Goal: Information Seeking & Learning: Learn about a topic

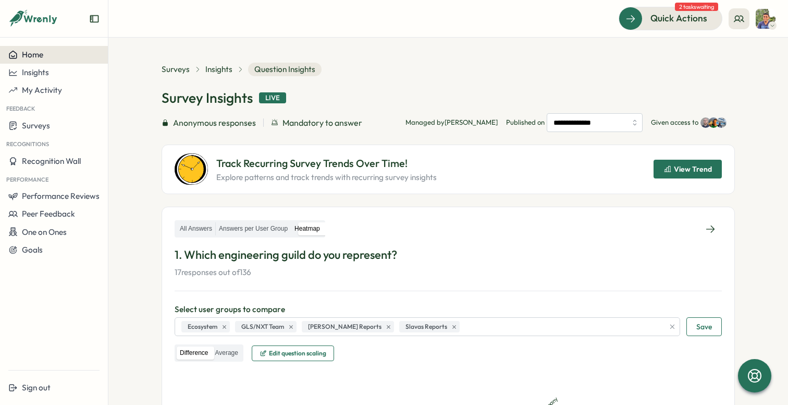
click at [52, 52] on div "Home" at bounding box center [53, 54] width 91 height 9
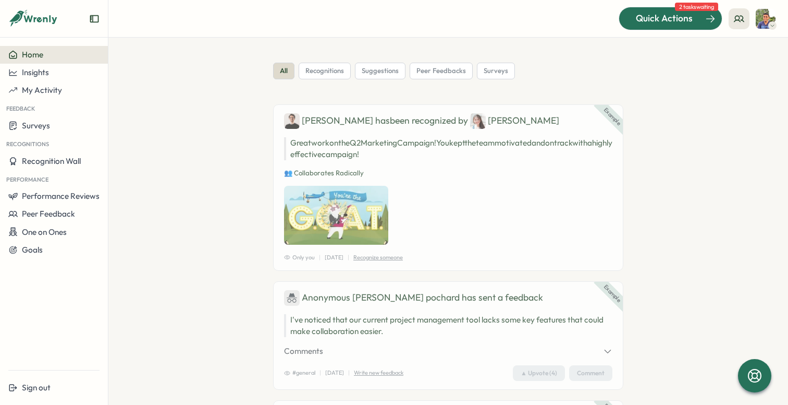
click at [699, 23] on div "Quick Actions" at bounding box center [664, 18] width 94 height 14
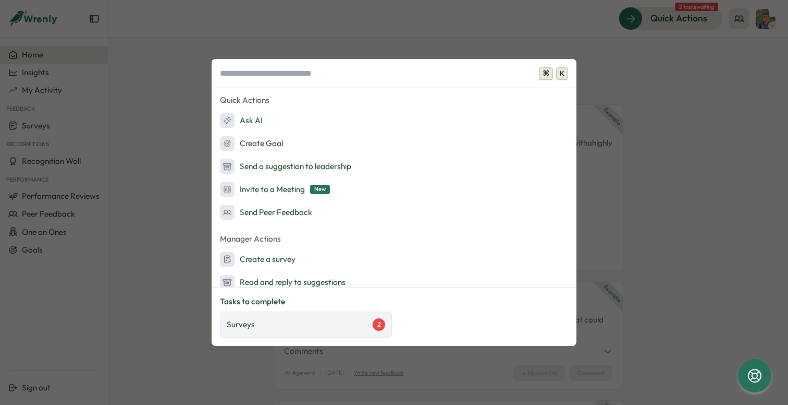
click at [345, 321] on div "Surveys 2" at bounding box center [306, 324] width 159 height 13
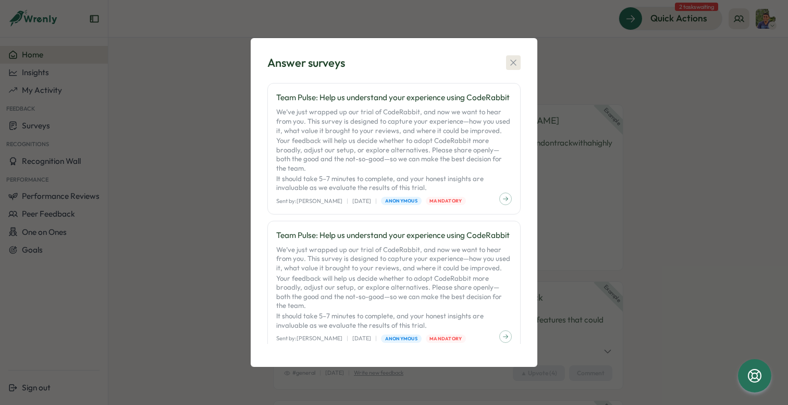
click at [515, 67] on icon "button" at bounding box center [513, 62] width 10 height 10
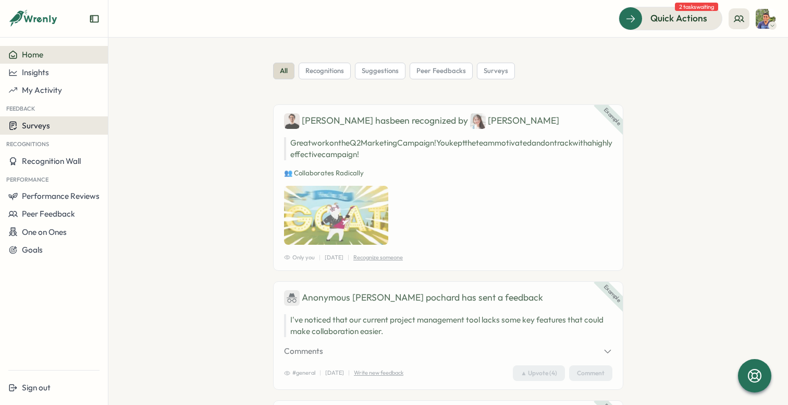
click at [35, 132] on button "Surveys" at bounding box center [54, 125] width 108 height 18
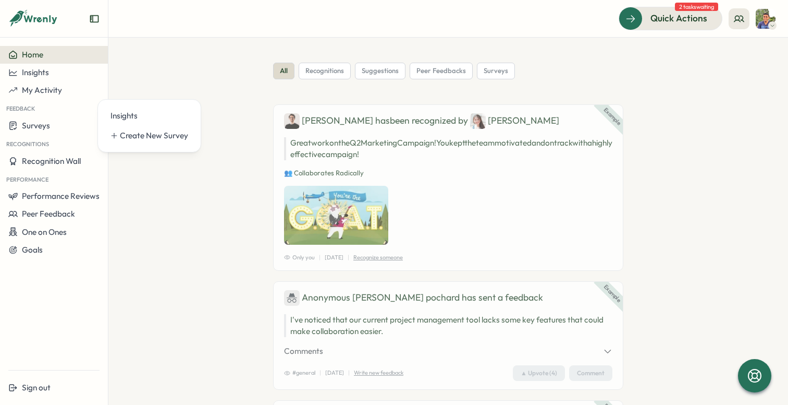
click at [155, 190] on section "all recognitions suggestions peer feedbacks surveys Example Ben has been recogn…" at bounding box center [448, 221] width 680 height 367
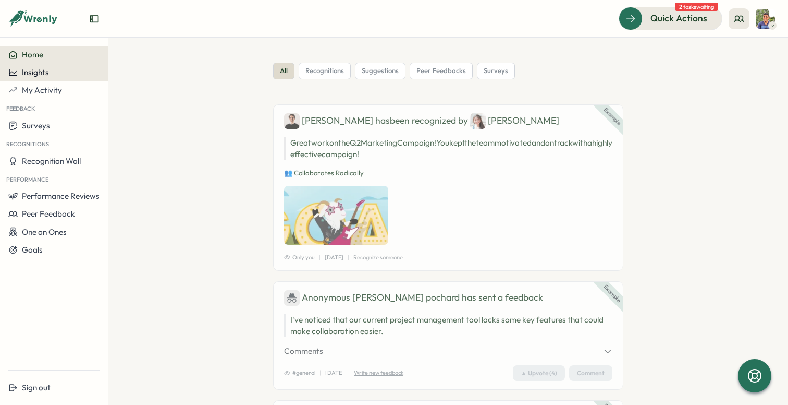
click at [72, 74] on div "Insights" at bounding box center [53, 72] width 91 height 9
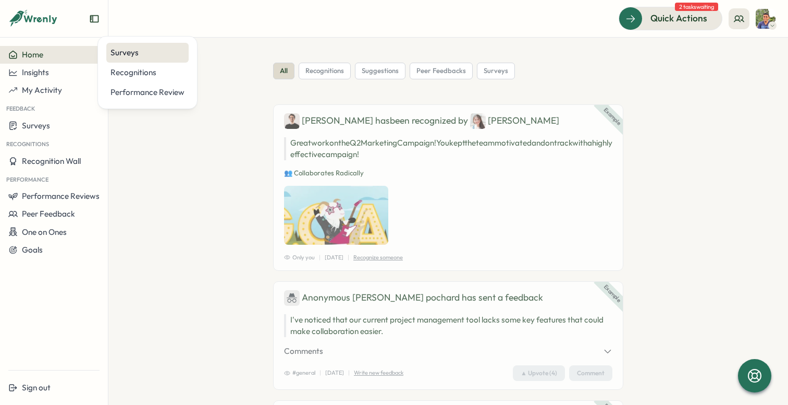
click at [147, 48] on div "Surveys" at bounding box center [148, 52] width 74 height 11
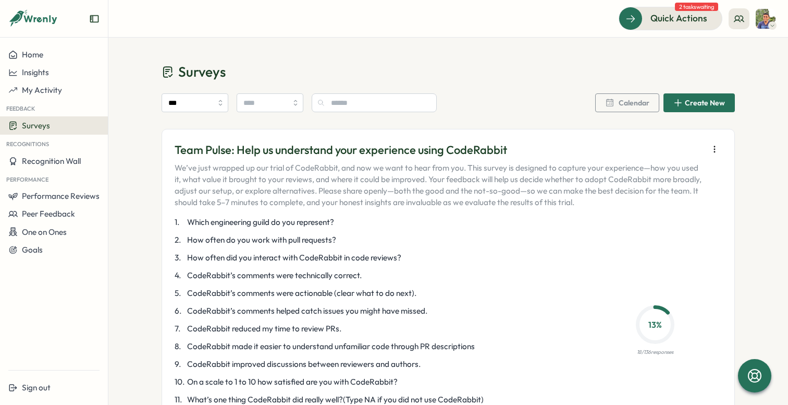
scroll to position [98, 0]
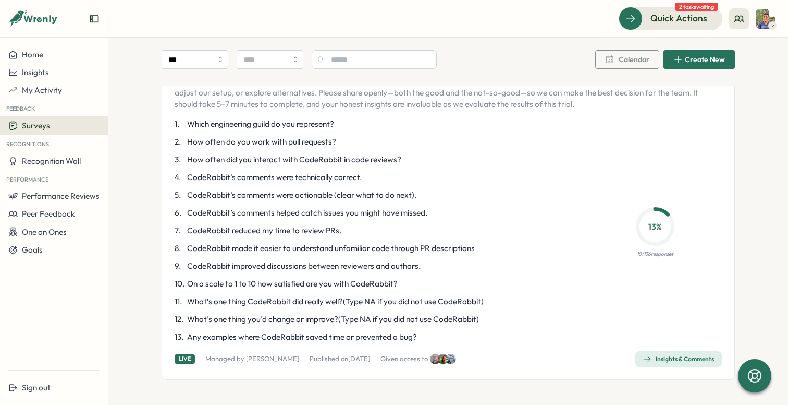
click at [565, 325] on div "1 . Which engineering guild do you represent? 2 . How often do you work with pu…" at bounding box center [376, 230] width 402 height 224
click at [685, 351] on link "Insights & Comments" at bounding box center [679, 359] width 87 height 16
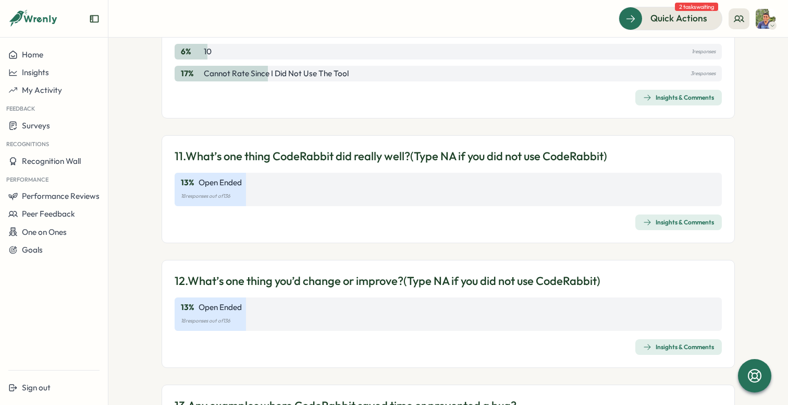
scroll to position [2291, 0]
